Goal: Book appointment/travel/reservation

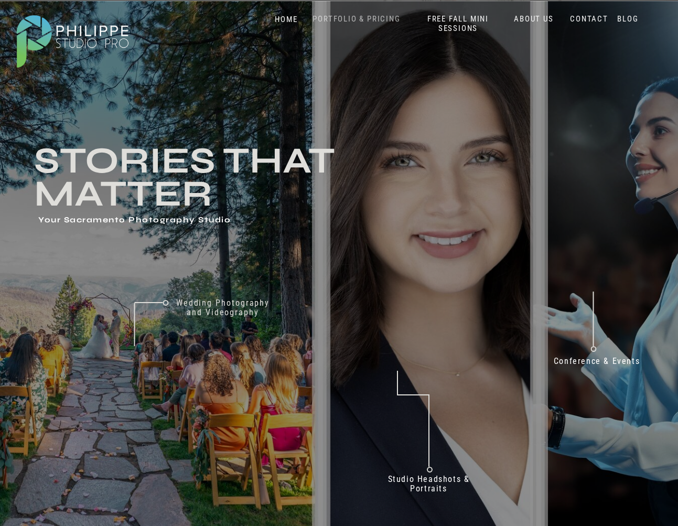
click at [390, 24] on nav "PORTFOLIO & PRICING" at bounding box center [357, 19] width 96 height 10
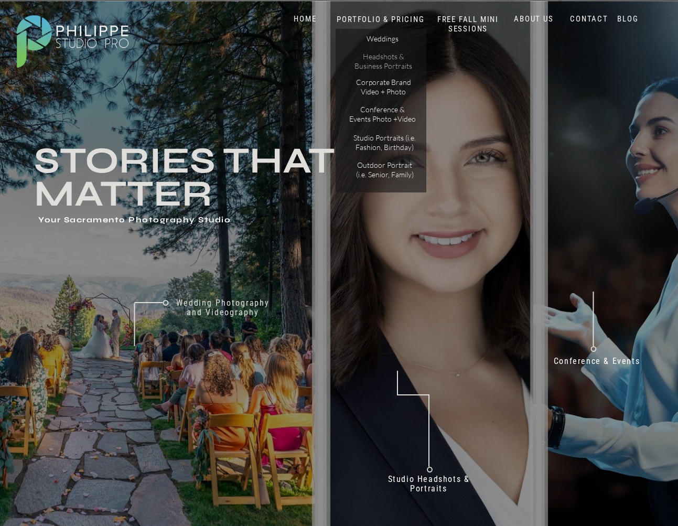
click at [380, 56] on p "Headshots & Business Portraits" at bounding box center [383, 61] width 59 height 18
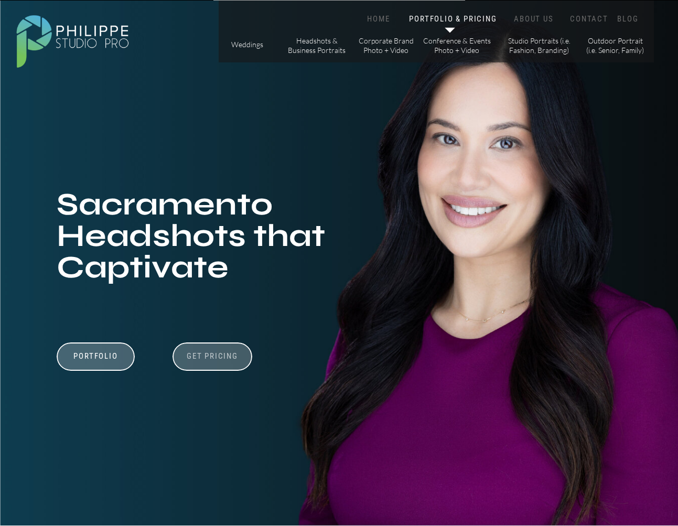
click at [191, 356] on h3 "Get Pricing" at bounding box center [213, 357] width 58 height 13
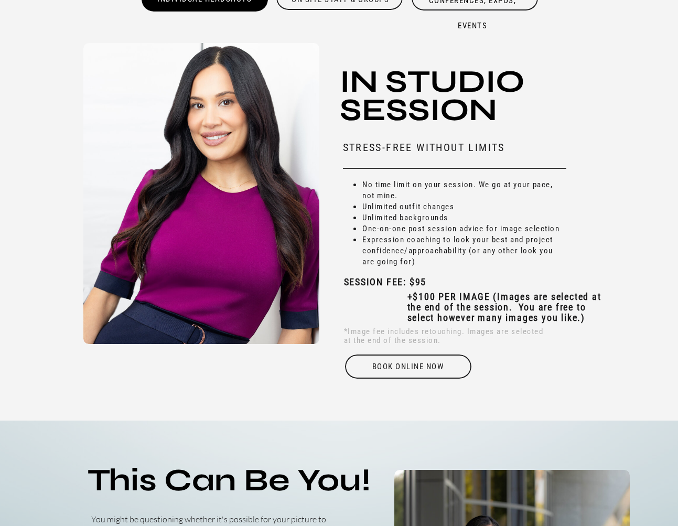
scroll to position [3000, 0]
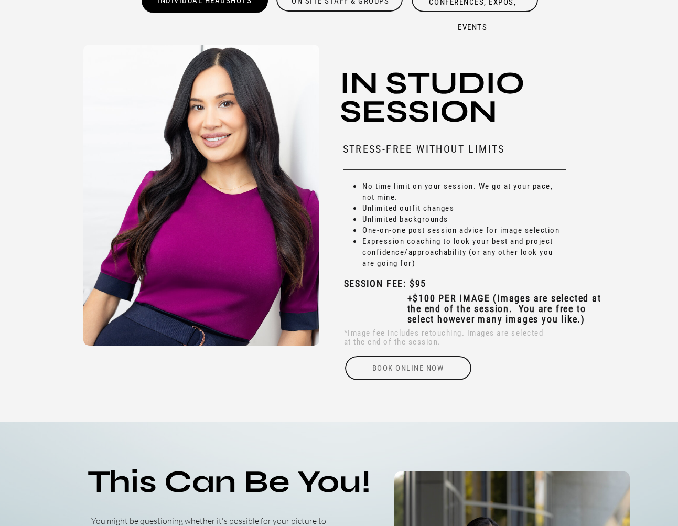
click at [438, 367] on div "Book online Now" at bounding box center [408, 368] width 129 height 24
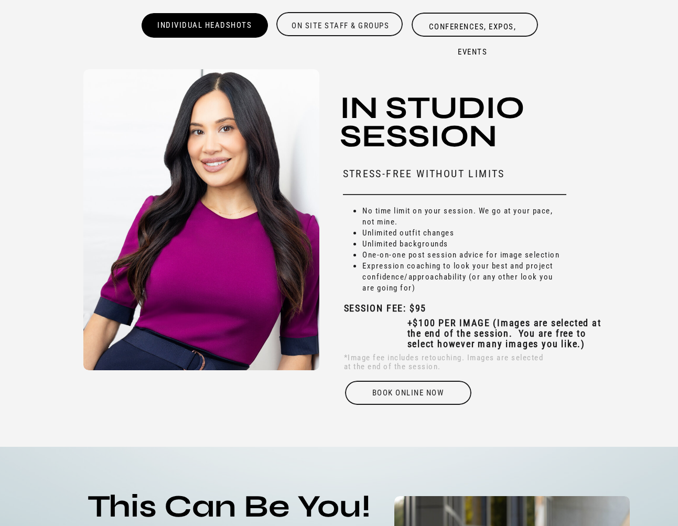
scroll to position [2967, 0]
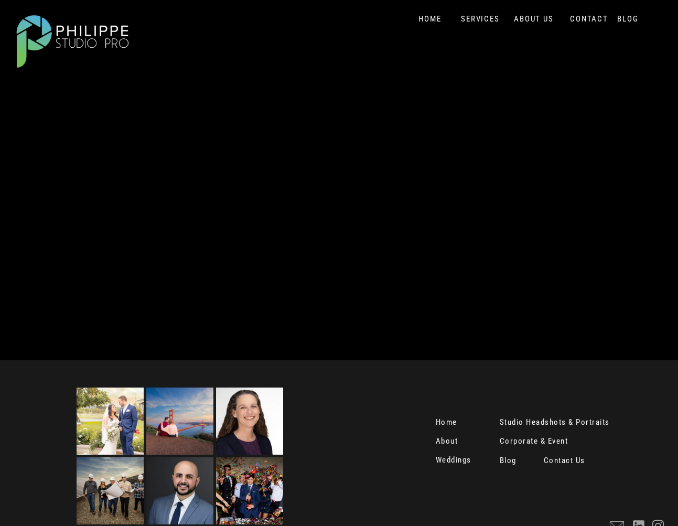
scroll to position [346, 0]
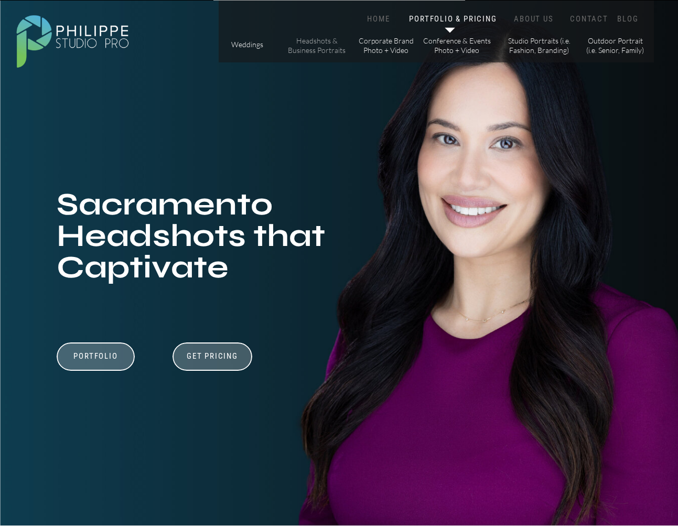
click at [296, 44] on p "Headshots & Business Portraits" at bounding box center [316, 45] width 59 height 18
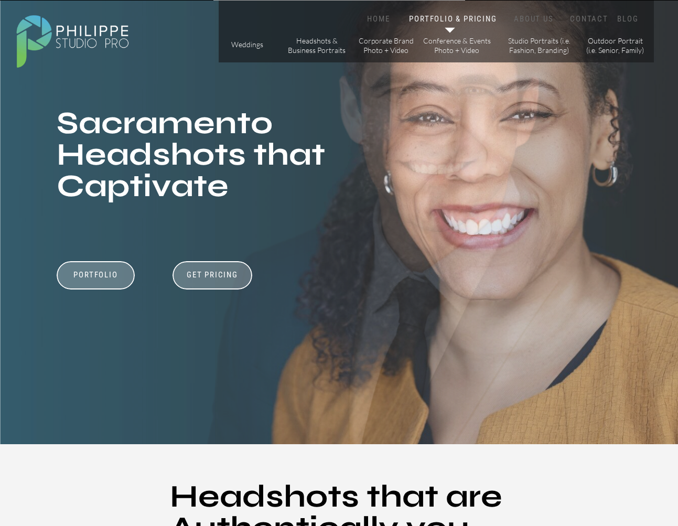
scroll to position [63, 0]
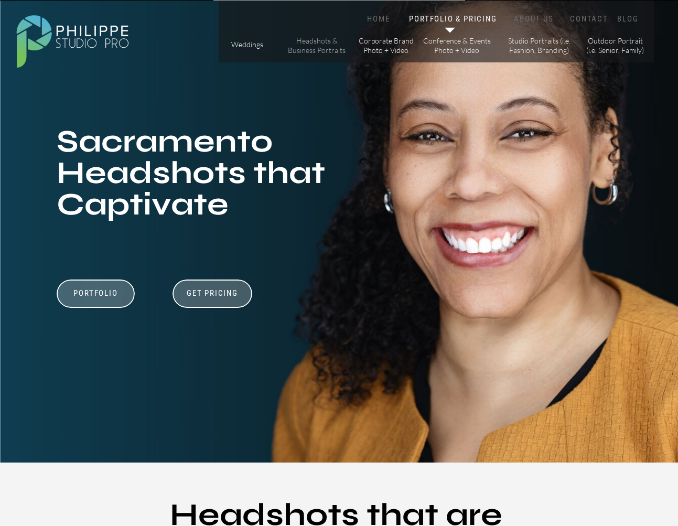
click at [325, 42] on p "Headshots & Business Portraits" at bounding box center [316, 45] width 59 height 18
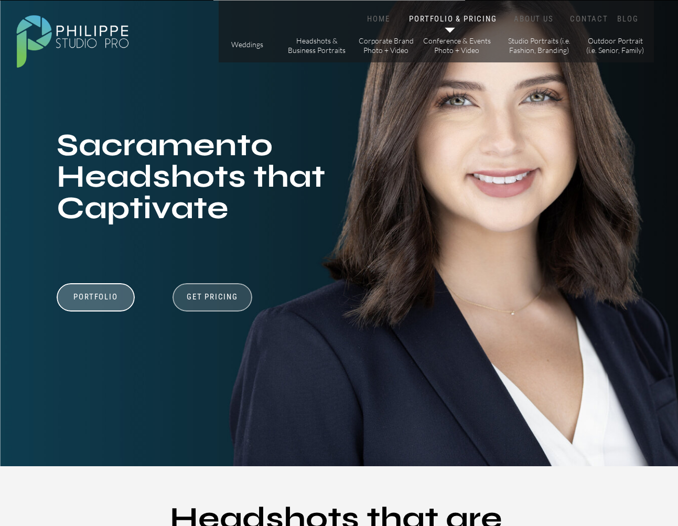
click at [207, 289] on div at bounding box center [213, 297] width 80 height 28
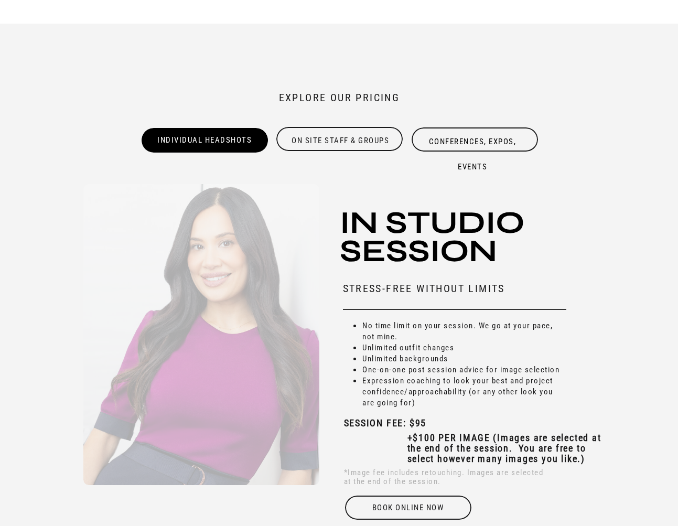
scroll to position [2883, 0]
